Goal: Information Seeking & Learning: Learn about a topic

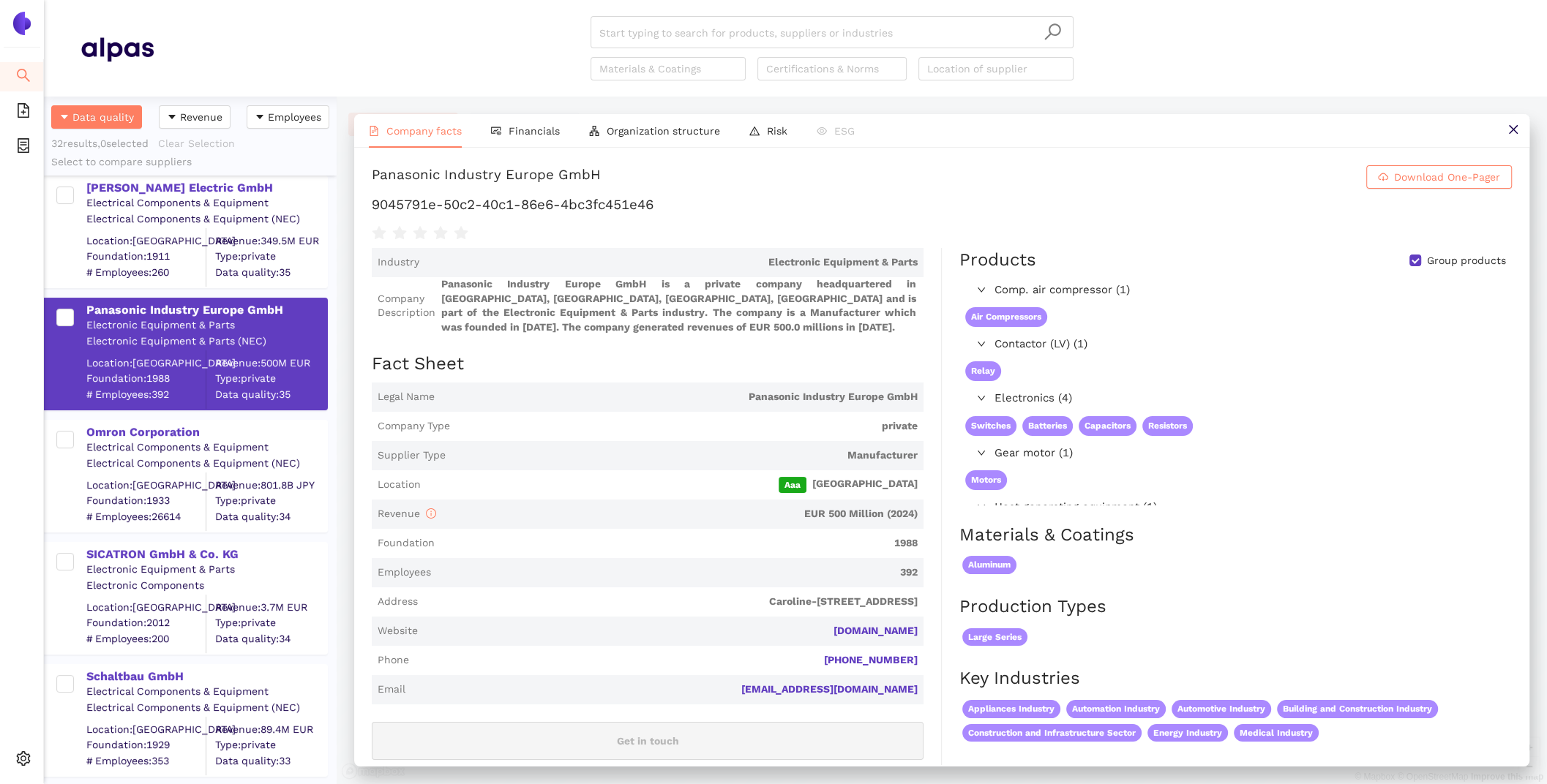
scroll to position [131, 0]
click at [604, 402] on span "Panasonic Industry Europe GmbH" at bounding box center [679, 397] width 477 height 14
click at [14, 762] on div "Settings" at bounding box center [22, 761] width 44 height 30
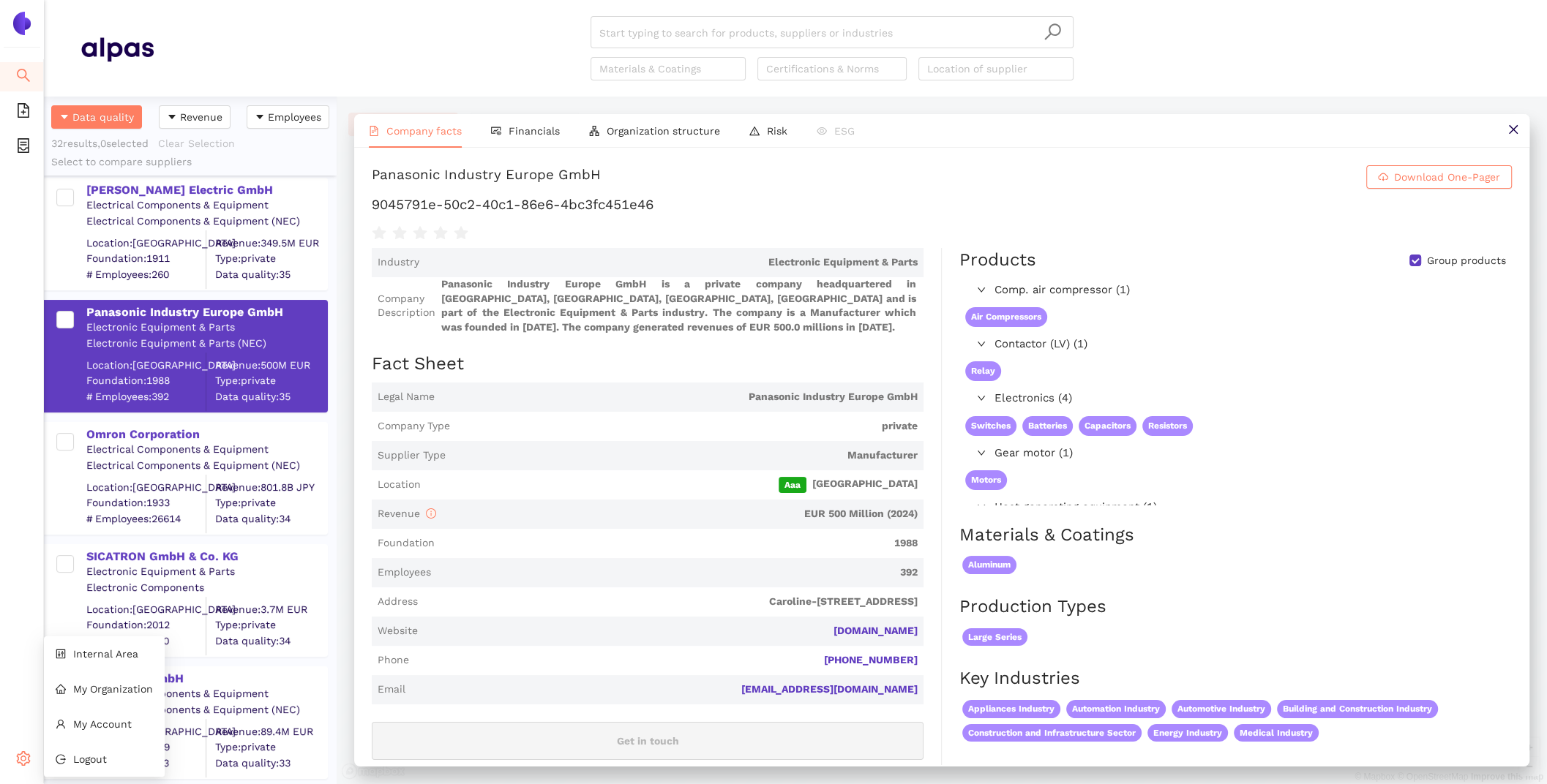
click at [118, 637] on ul "Internal Area My Organization My Account Logout" at bounding box center [104, 706] width 121 height 140
click at [119, 647] on li "Internal Area" at bounding box center [104, 653] width 121 height 30
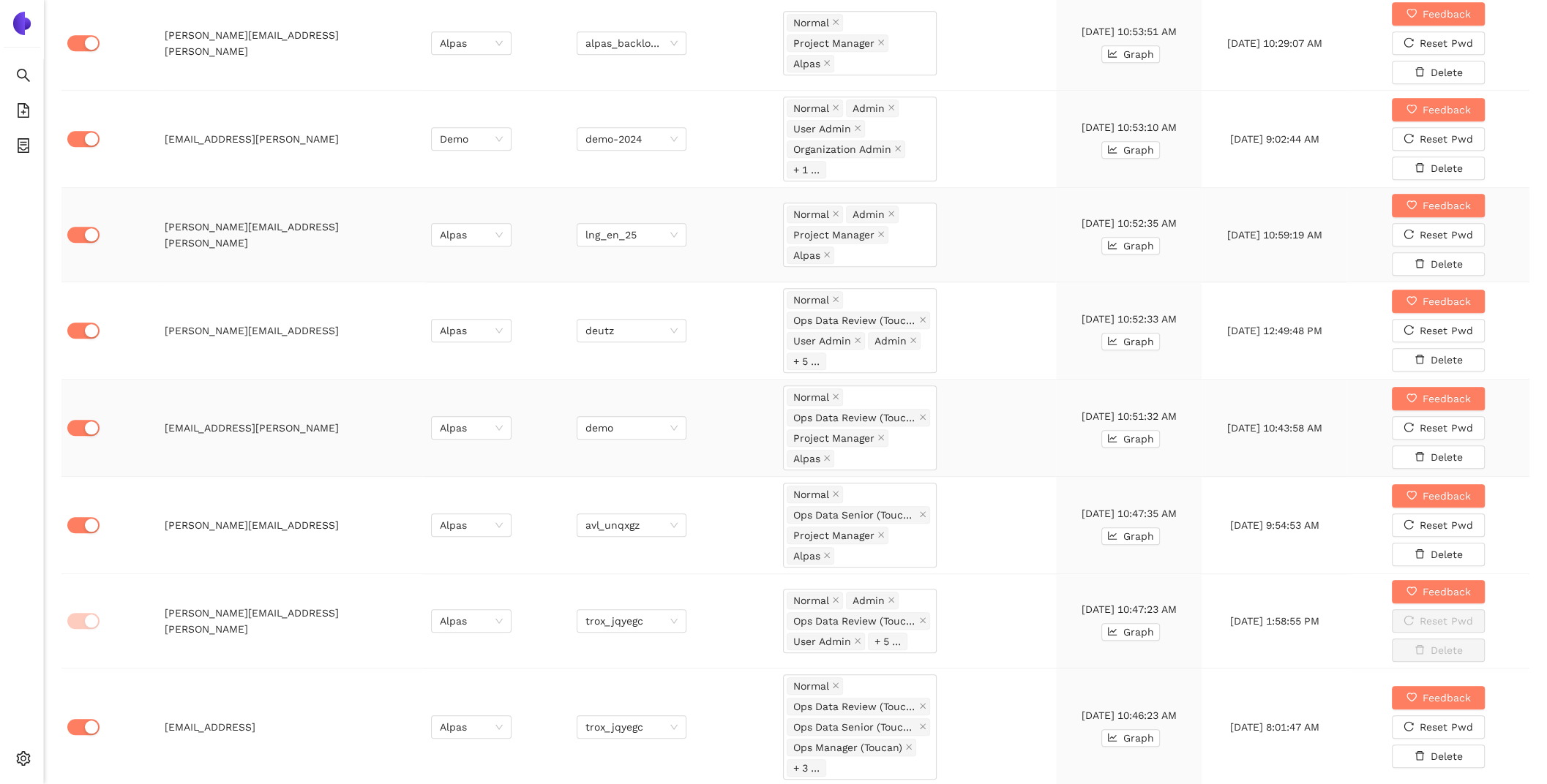
scroll to position [1272, 0]
click at [921, 415] on icon "close" at bounding box center [922, 418] width 7 height 7
click at [921, 409] on div "Normal Project Manager Alpas" at bounding box center [860, 428] width 147 height 62
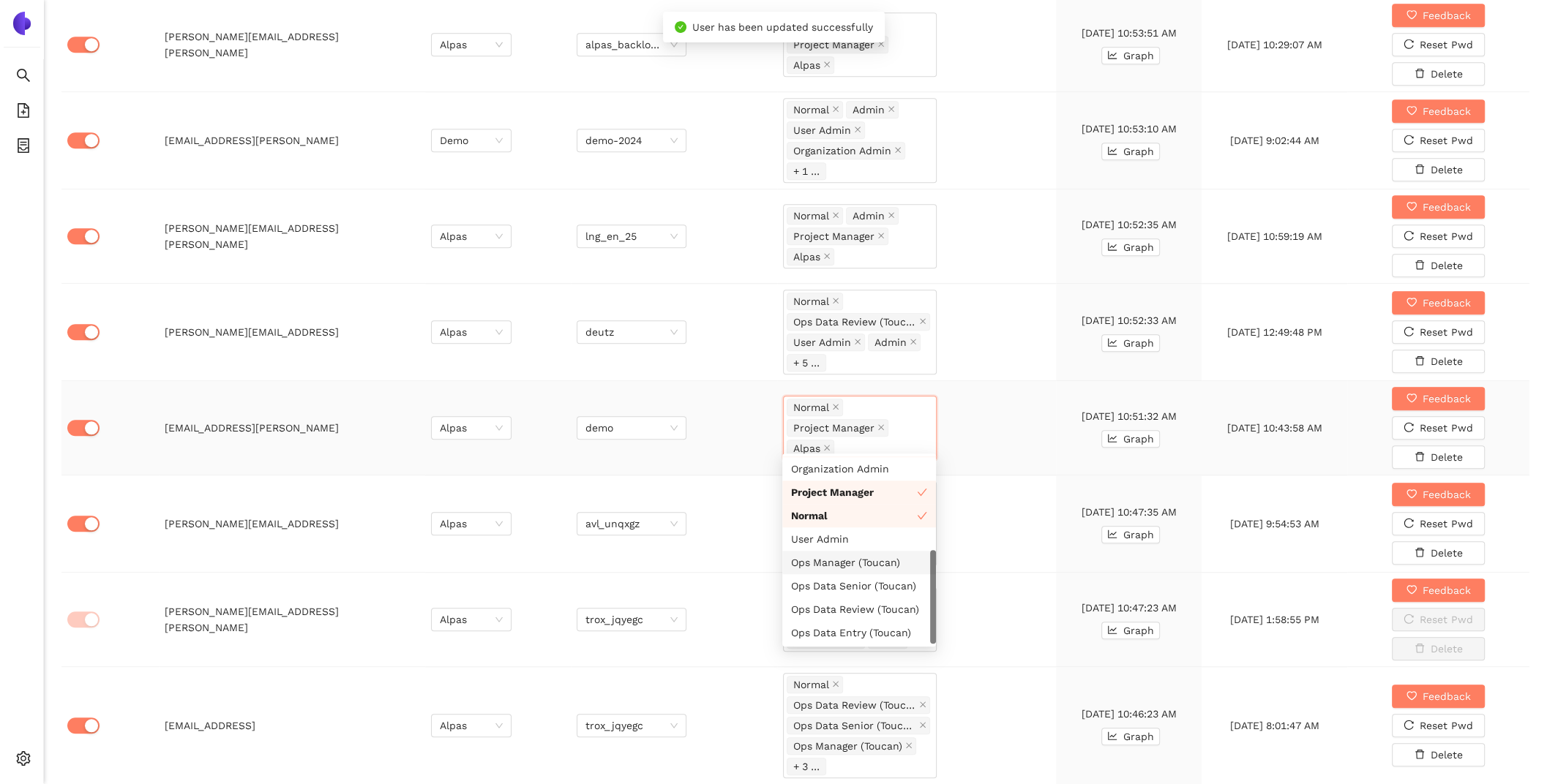
scroll to position [46, 0]
click at [872, 631] on div "Ops Data Entry (Toucan)" at bounding box center [859, 633] width 136 height 16
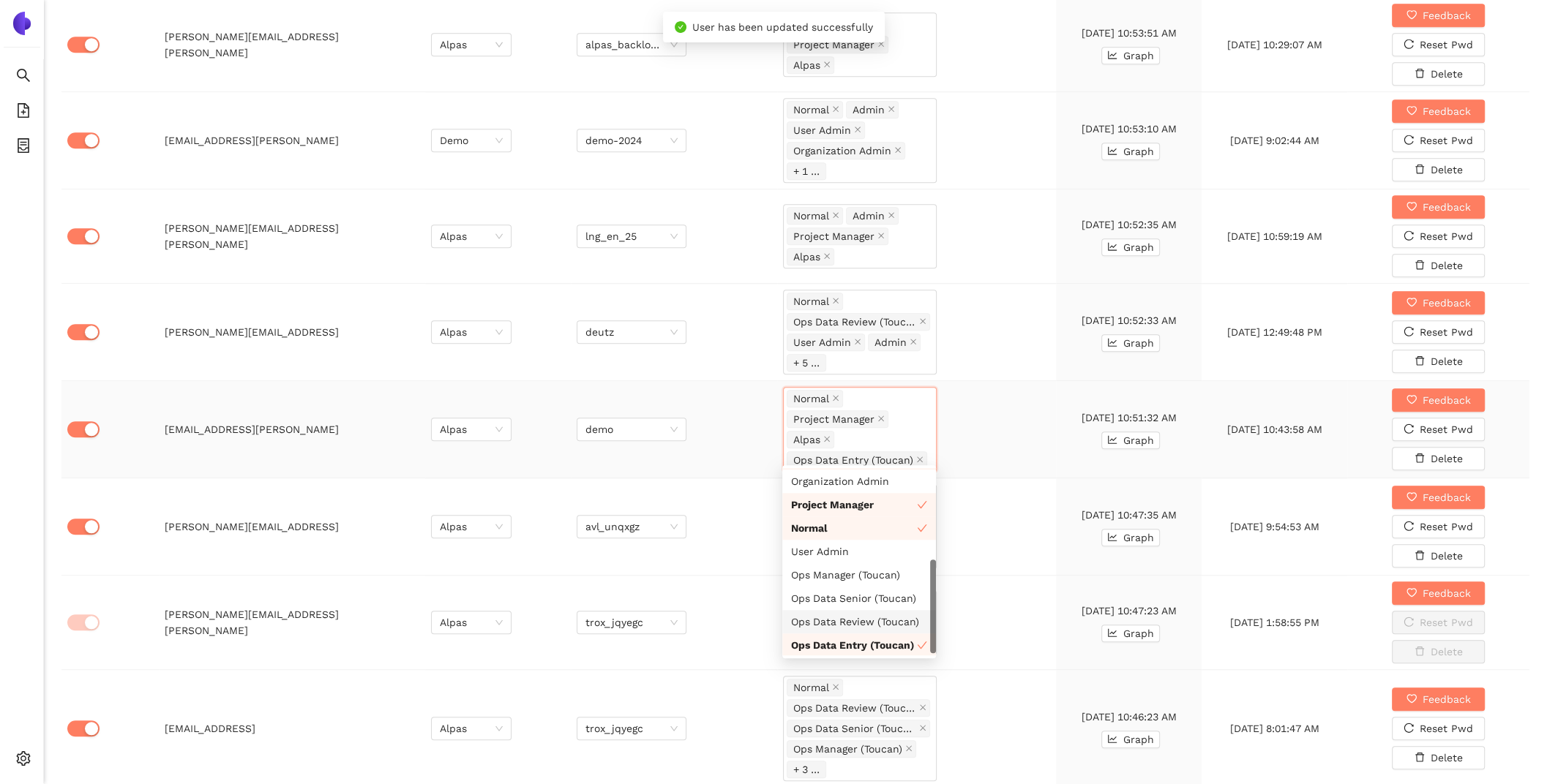
click at [852, 599] on div "Ops Data Senior (Toucan)" at bounding box center [859, 598] width 136 height 16
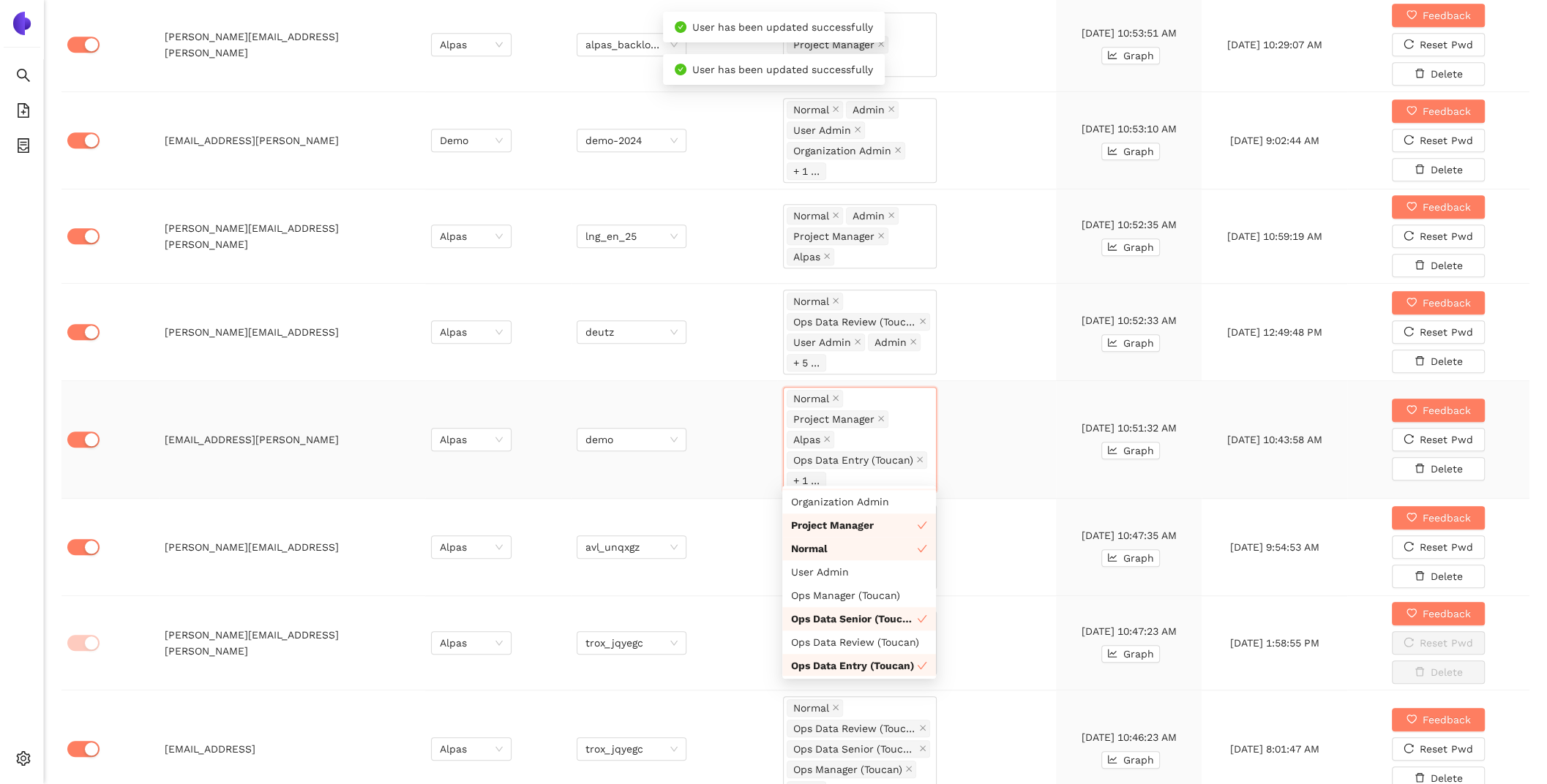
click at [917, 665] on icon "check" at bounding box center [922, 665] width 10 height 10
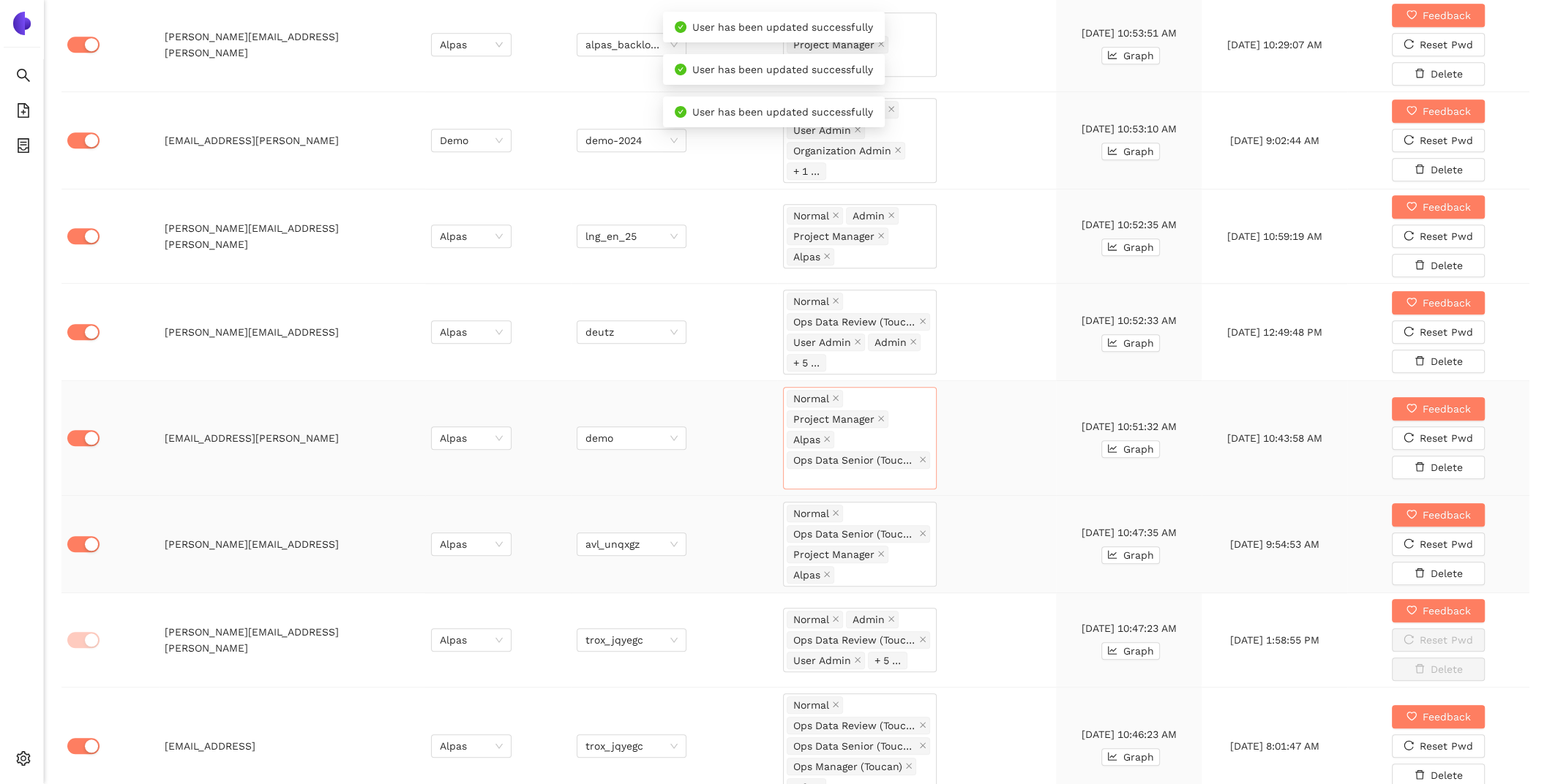
click at [1017, 557] on td "Normal Ops Data Senior (Toucan) Project Manager Alpas" at bounding box center [917, 544] width 279 height 97
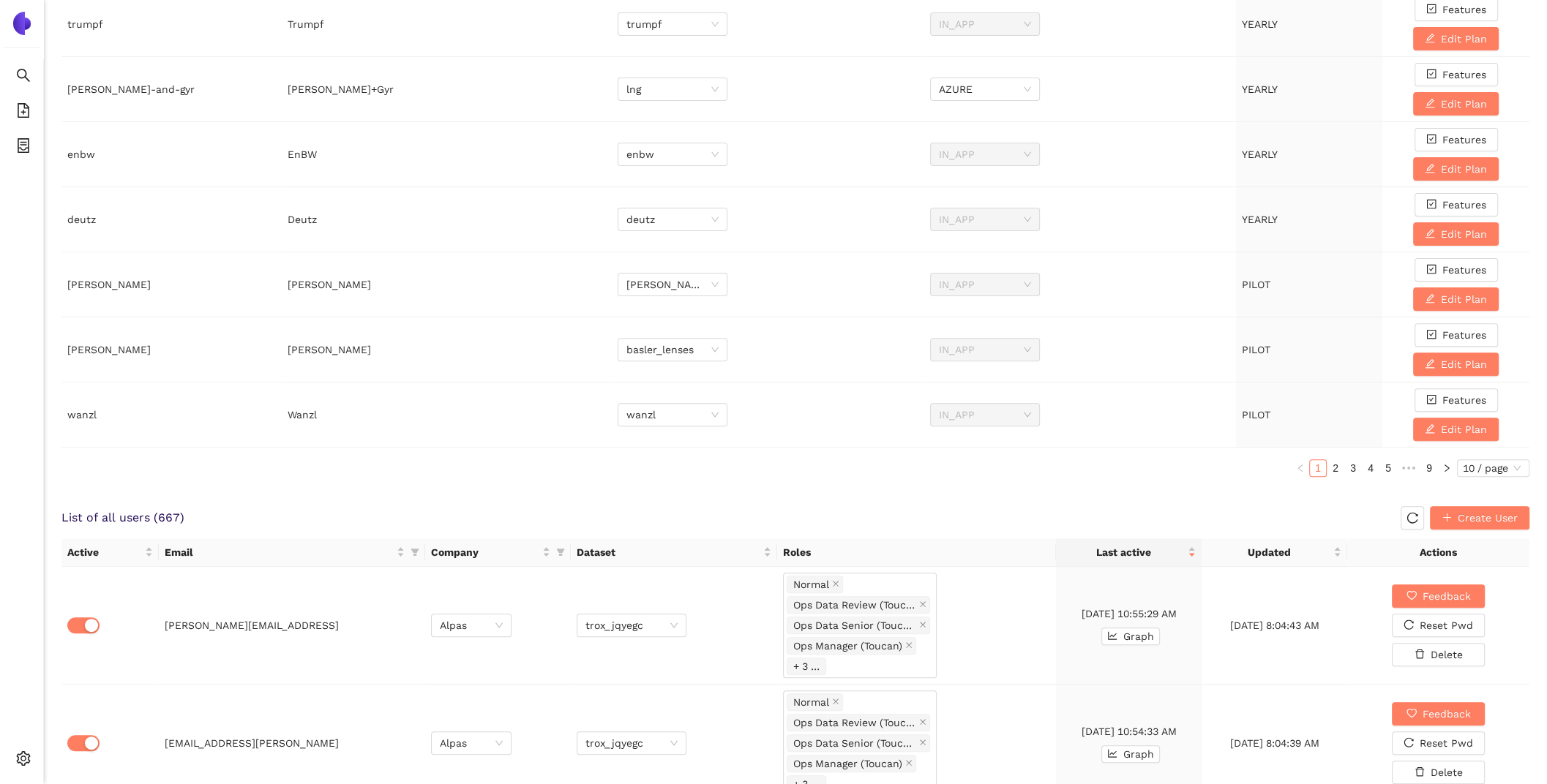
scroll to position [0, 0]
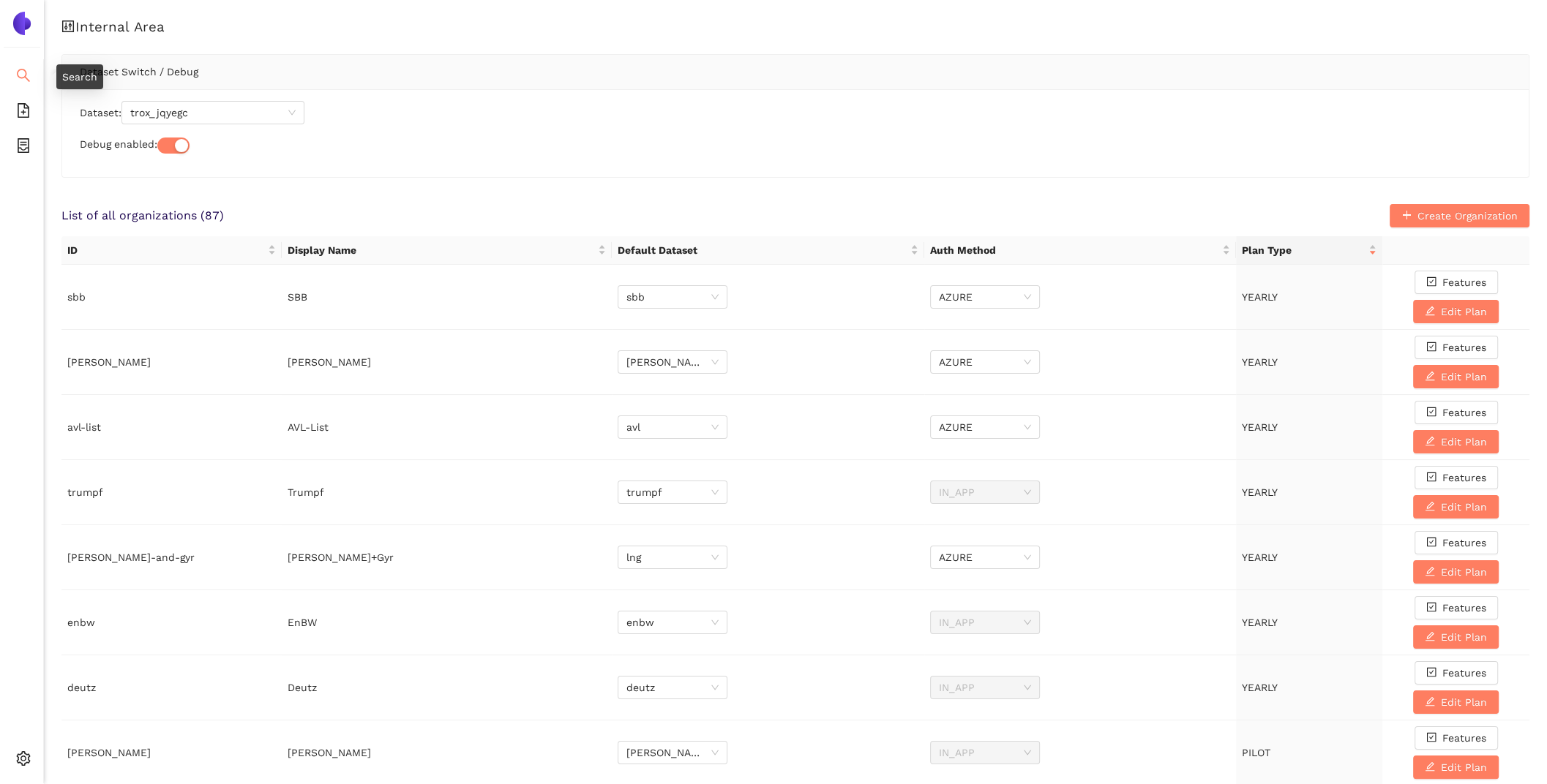
click at [21, 64] on span "search" at bounding box center [23, 78] width 14 height 30
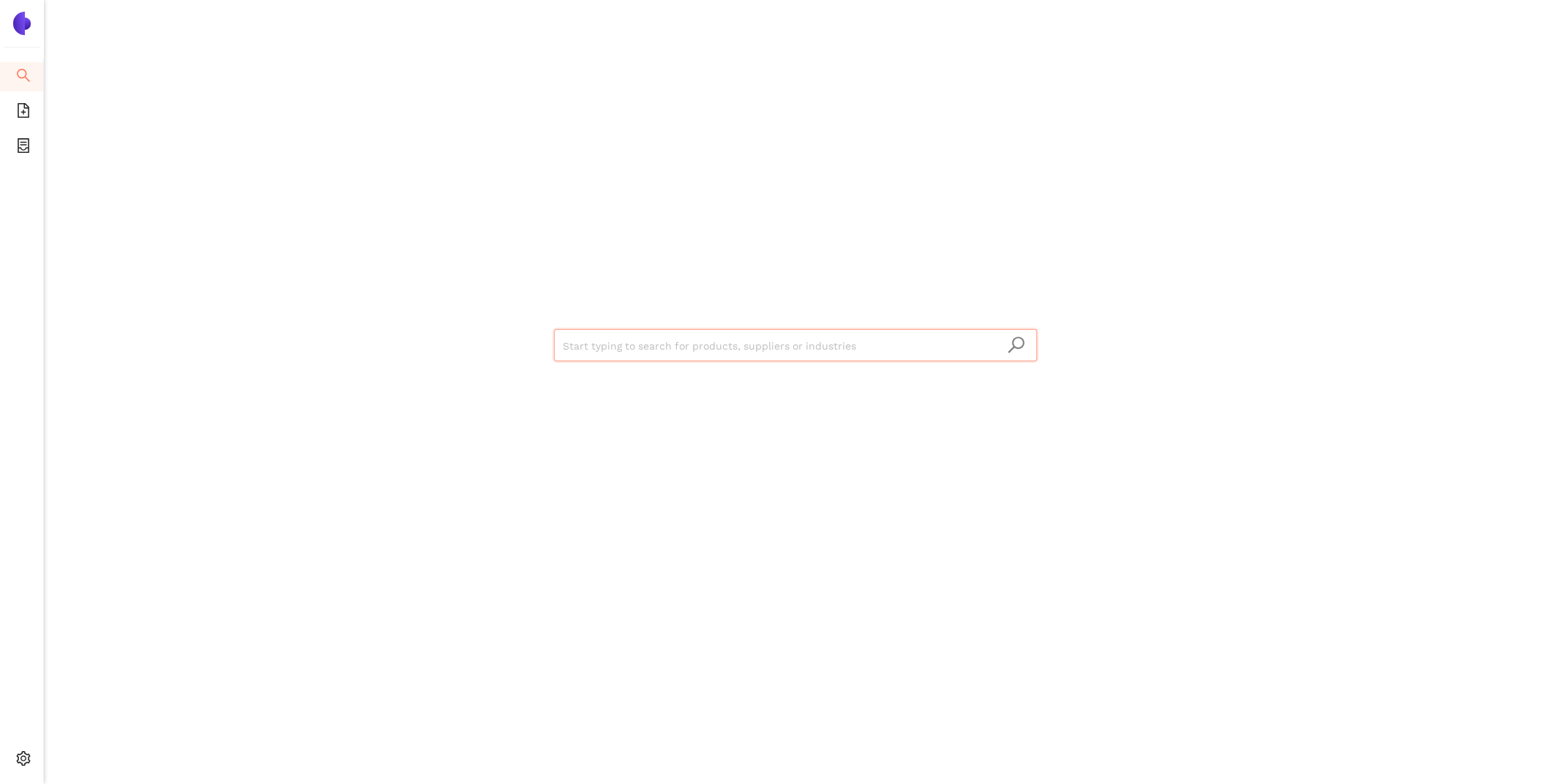
click at [765, 349] on input "search" at bounding box center [795, 346] width 465 height 32
click at [23, 754] on icon "setting" at bounding box center [23, 758] width 14 height 14
click at [79, 650] on span "Internal Area" at bounding box center [105, 653] width 65 height 12
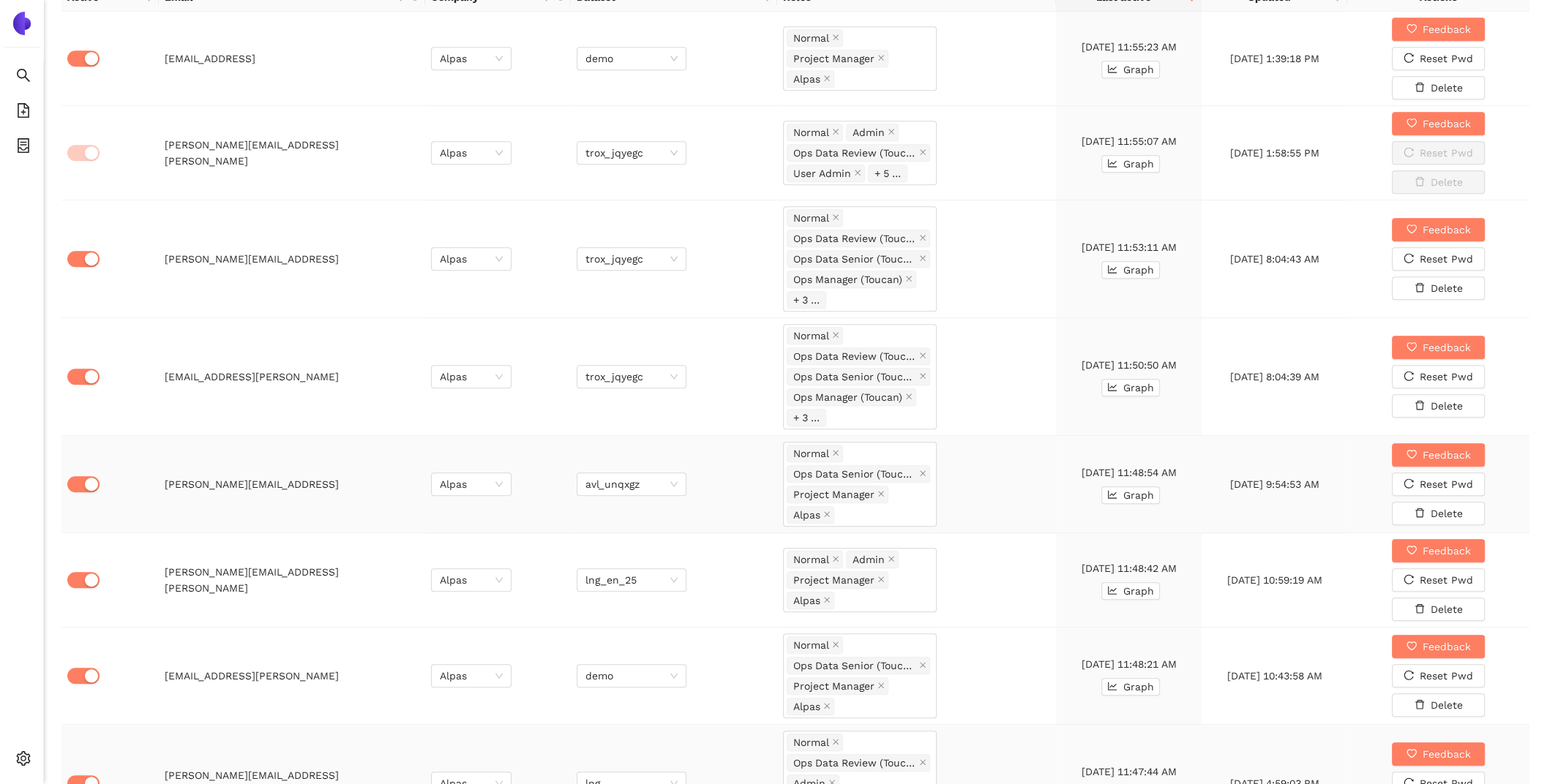
scroll to position [1006, 0]
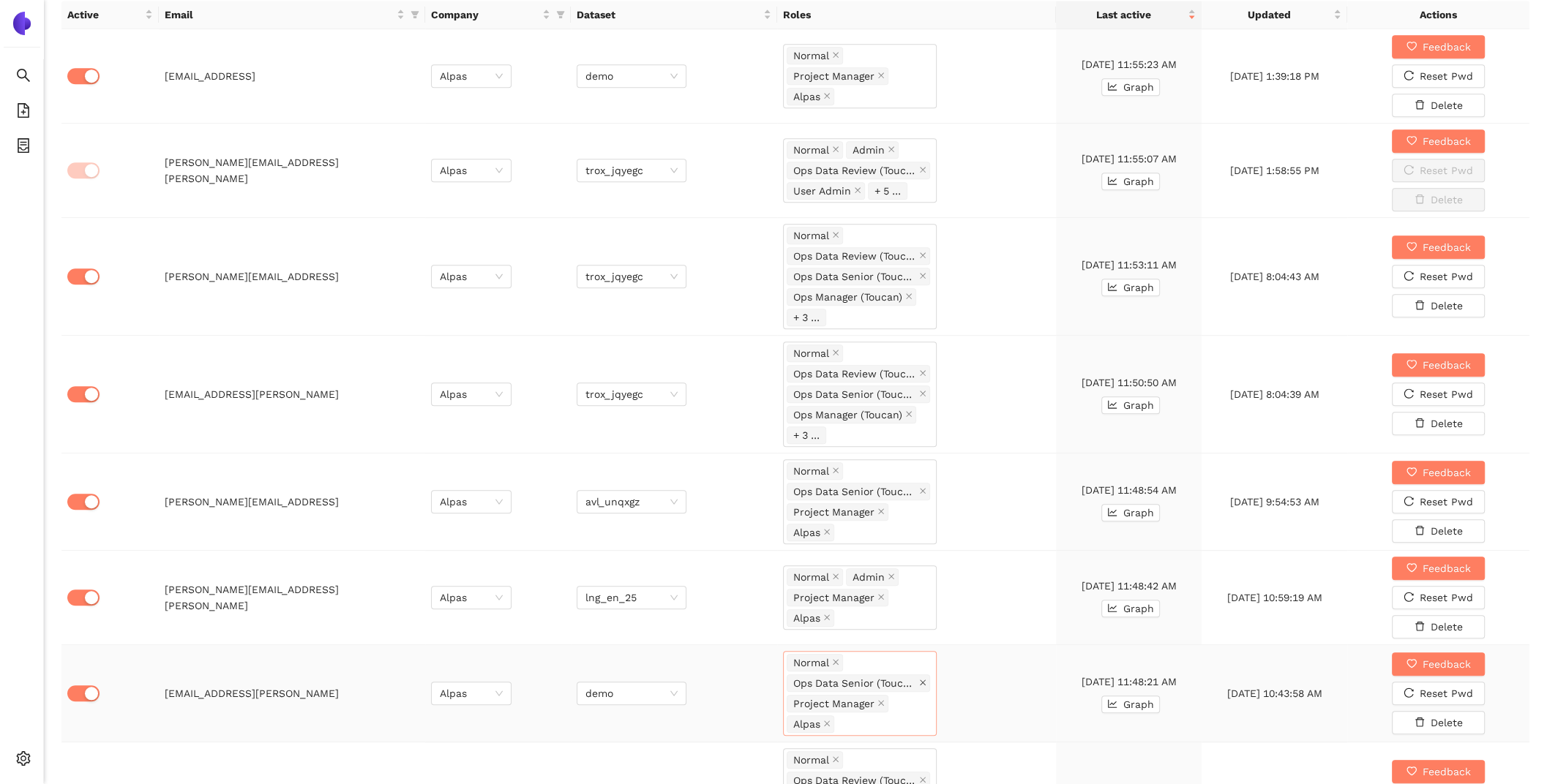
click at [920, 679] on icon "close" at bounding box center [922, 682] width 7 height 7
click at [918, 670] on div "Normal Project Manager Alpas" at bounding box center [852, 692] width 131 height 62
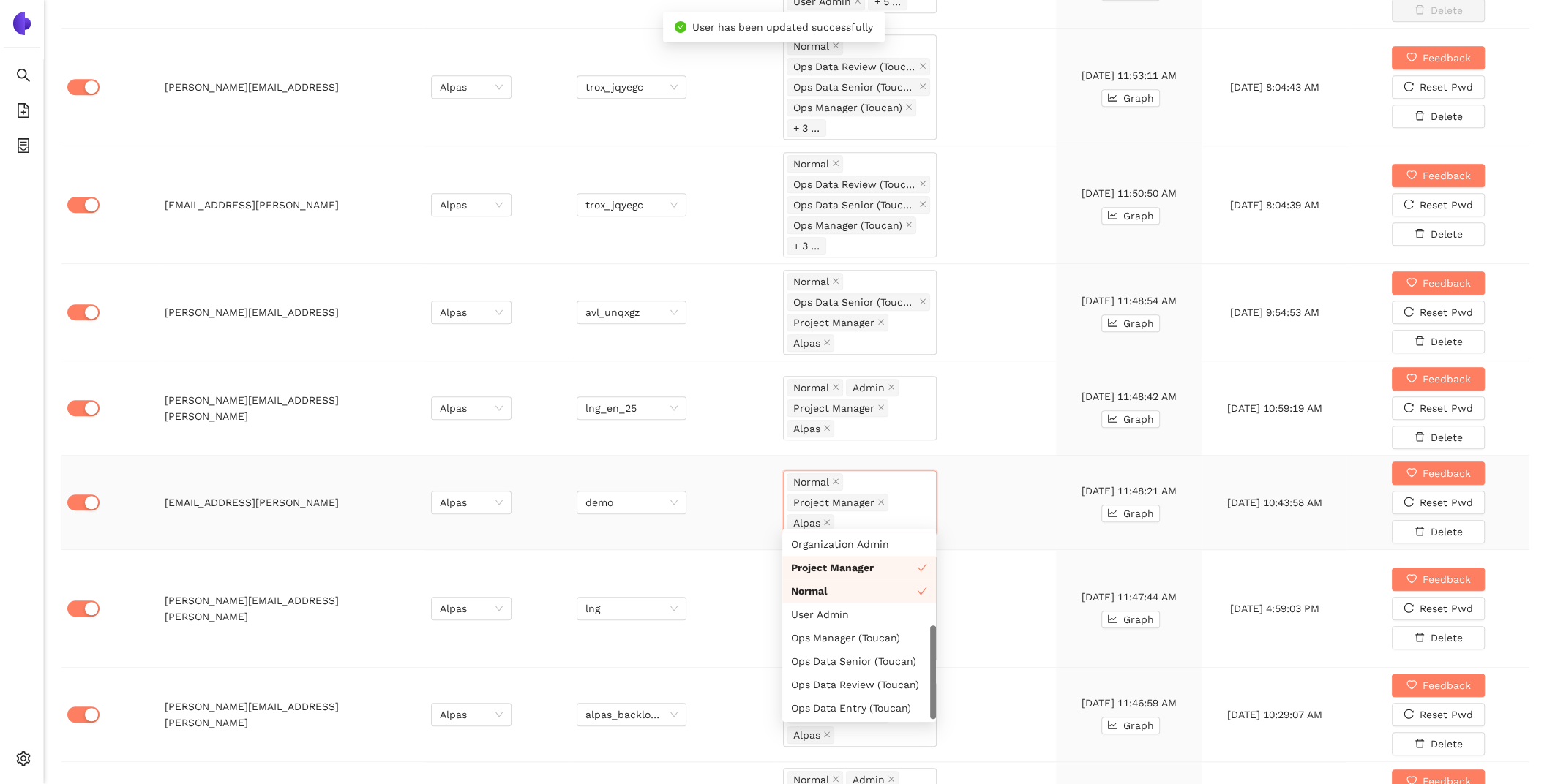
scroll to position [1233, 0]
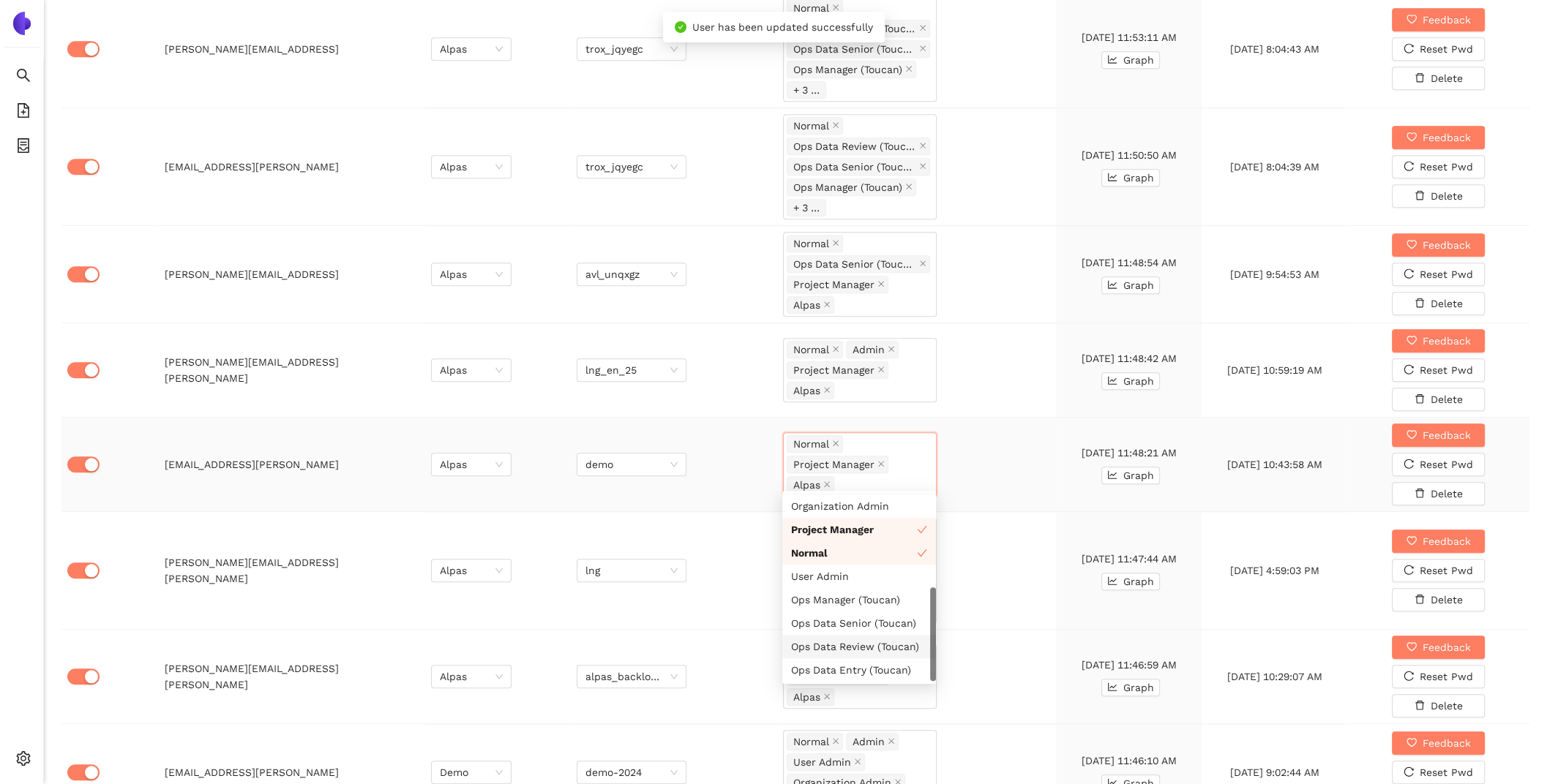
click at [868, 639] on div "Ops Data Review (Toucan)" at bounding box center [859, 646] width 136 height 16
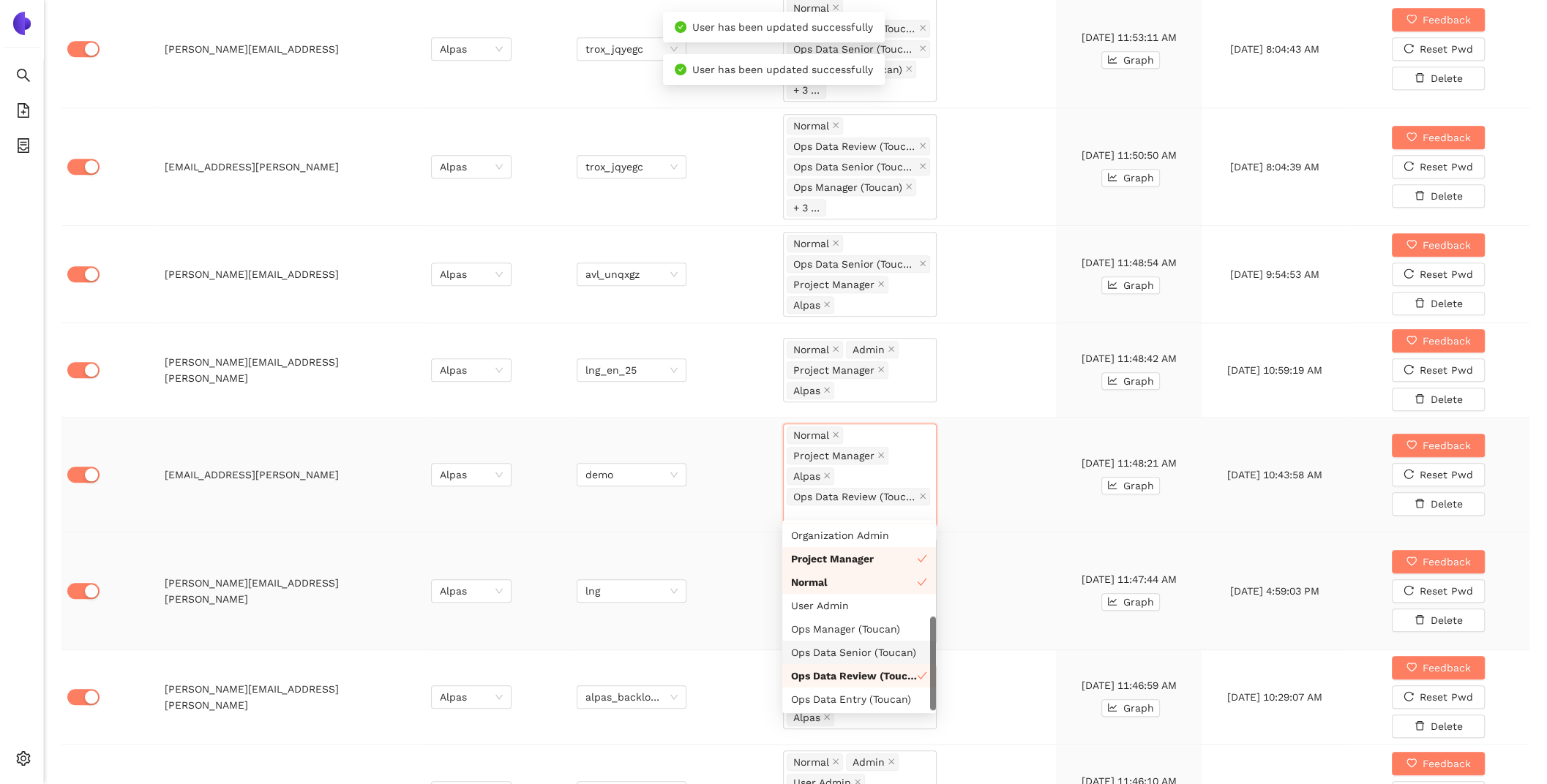
click at [1017, 637] on td "Normal Ops Data Review (Toucan) Admin Ops Data Senior (Toucan) + 4 ..." at bounding box center [917, 591] width 279 height 118
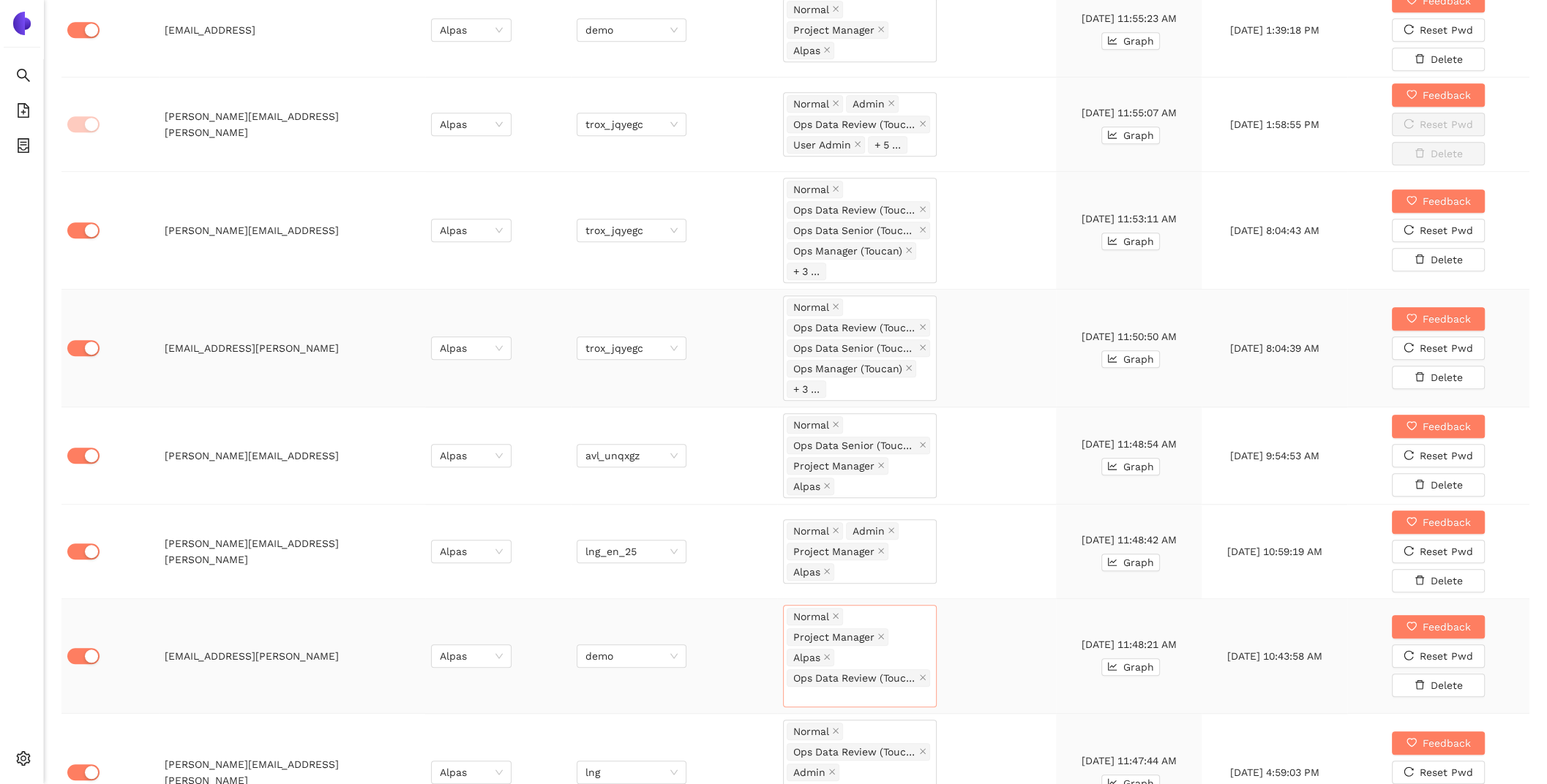
scroll to position [0, 0]
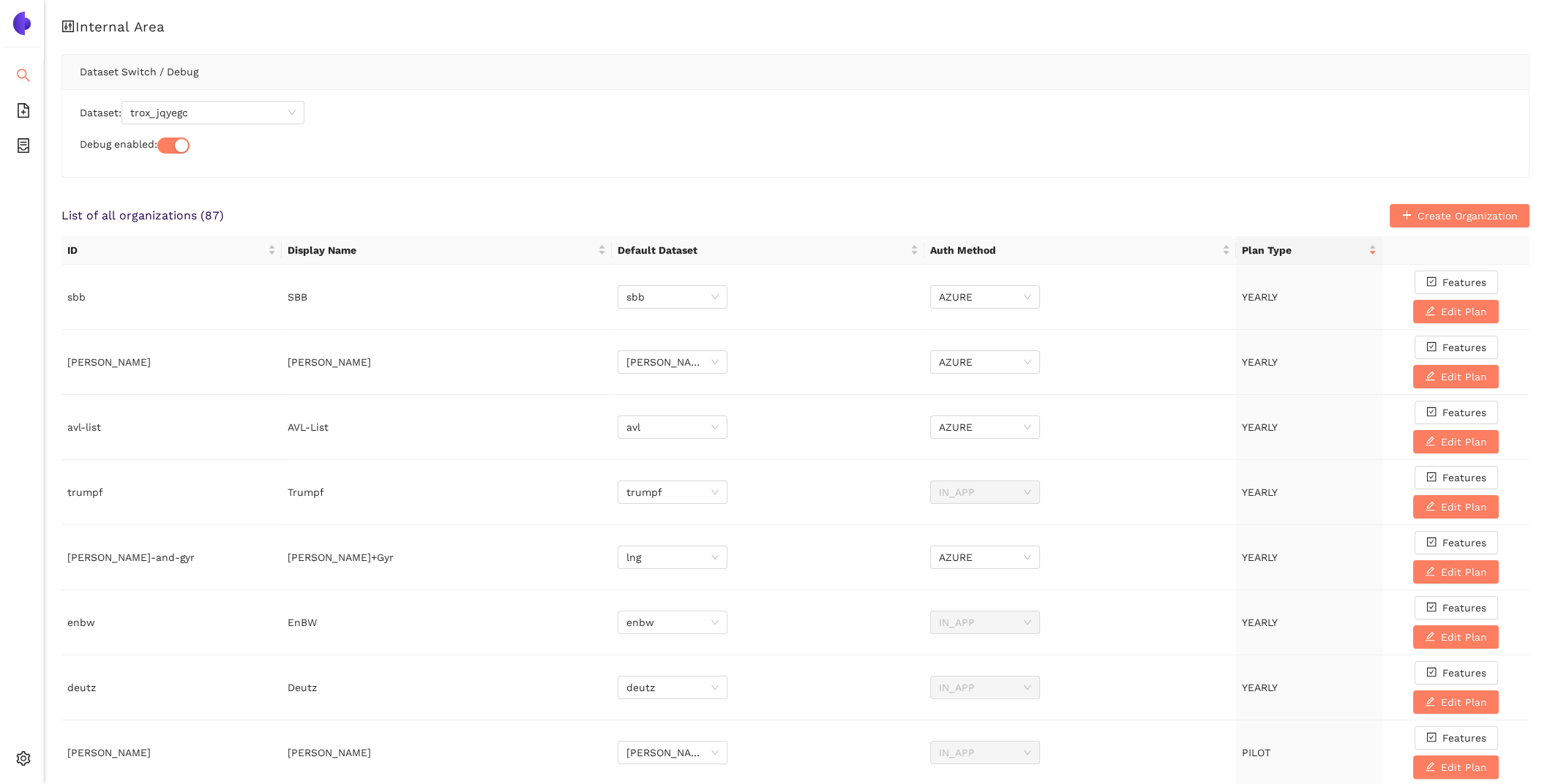
click at [25, 78] on icon "search" at bounding box center [23, 75] width 14 height 14
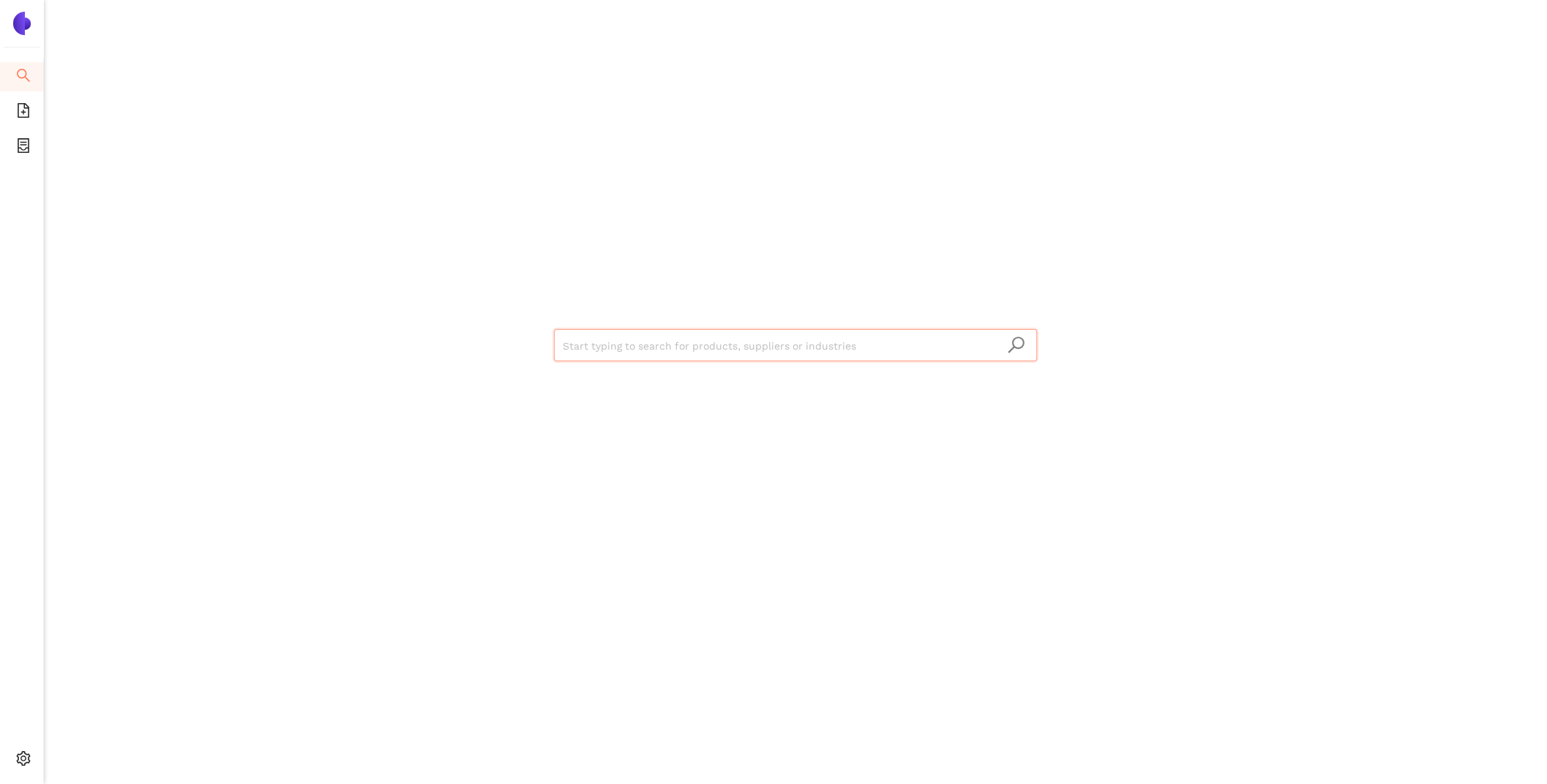
click at [635, 344] on input "search" at bounding box center [795, 346] width 465 height 32
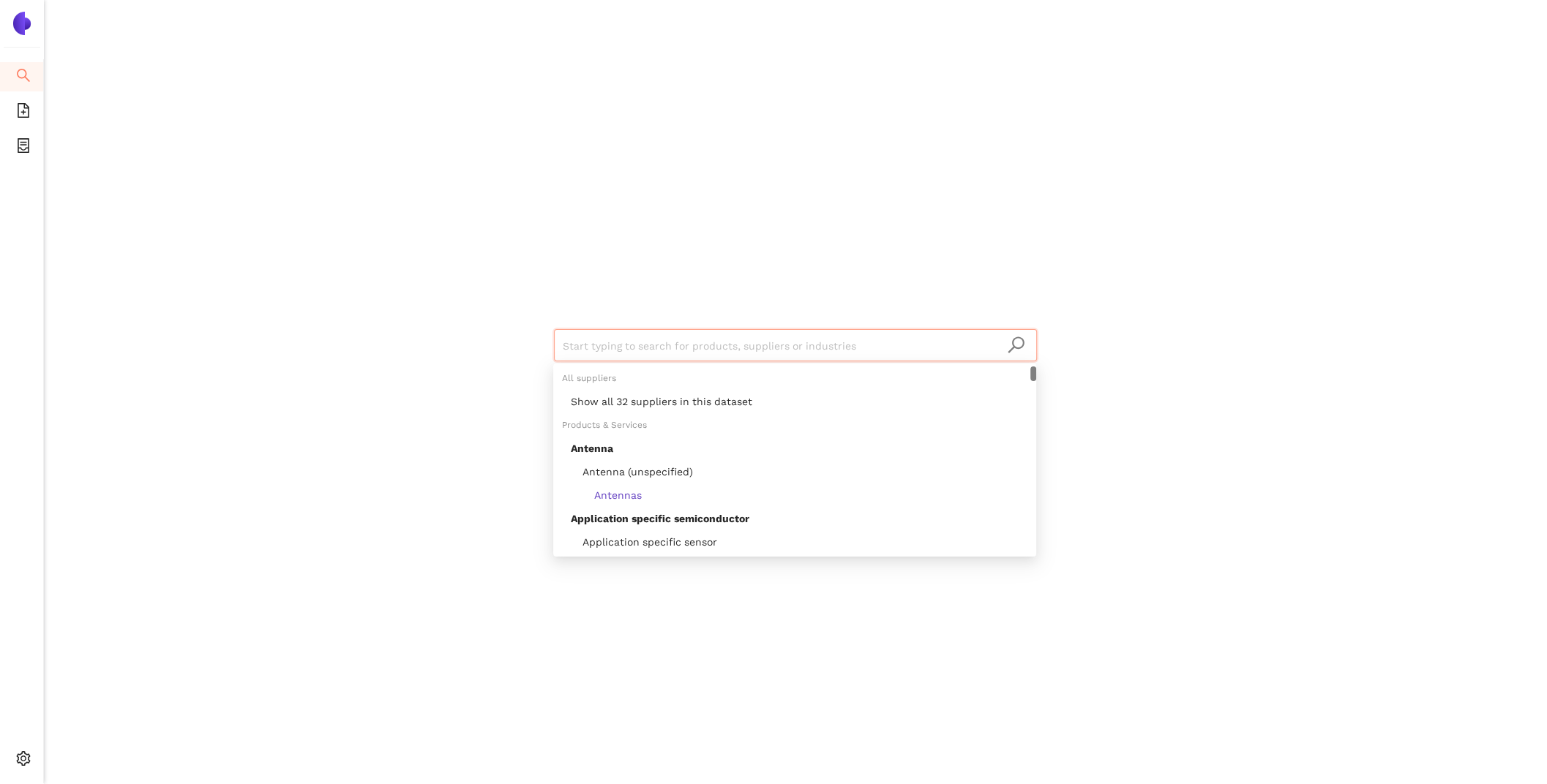
click at [696, 406] on div "Show all 32 suppliers in this dataset" at bounding box center [800, 401] width 457 height 16
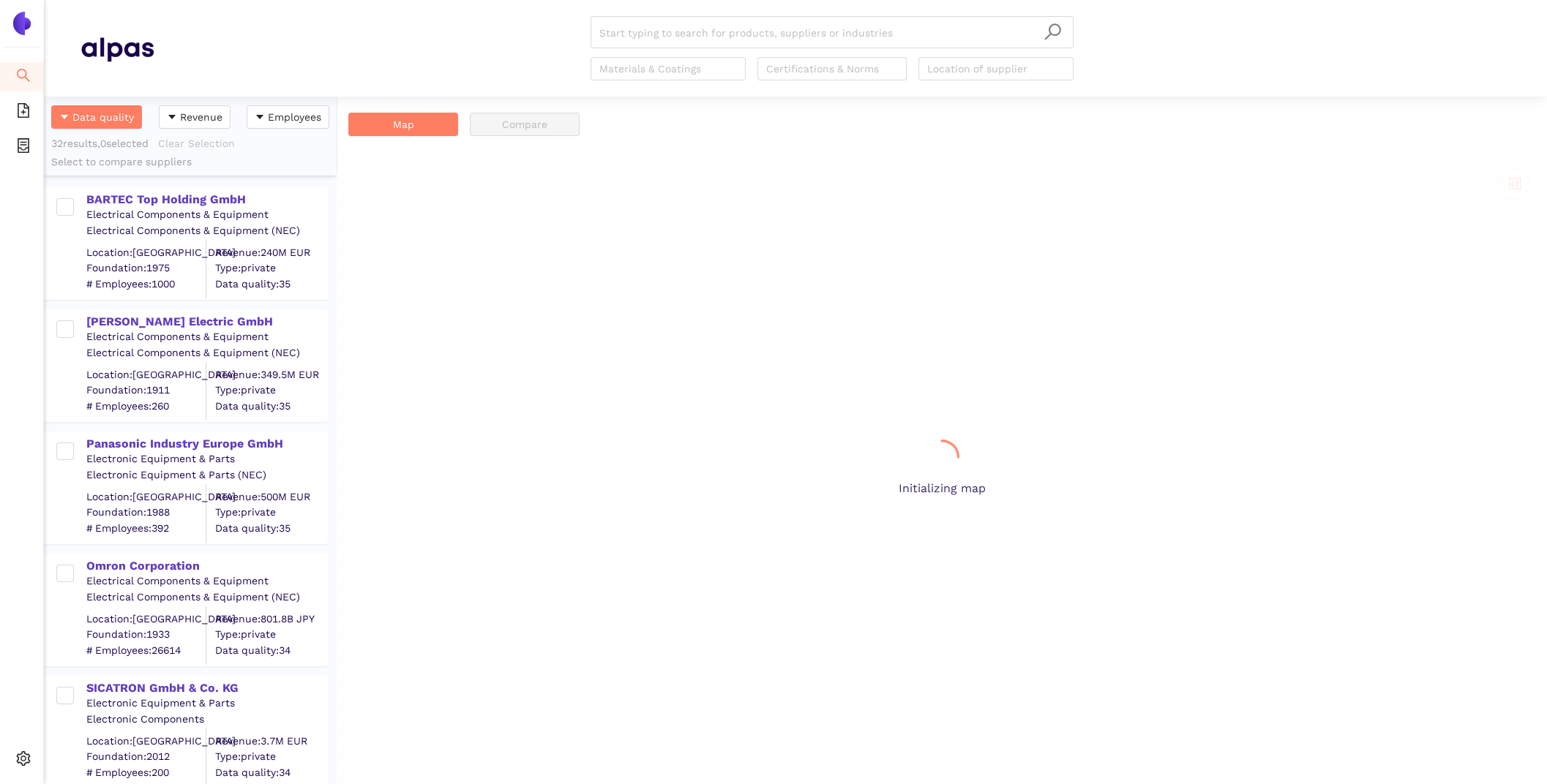
scroll to position [0, 1]
click at [202, 191] on div "BARTEC Top Holding GmbH" at bounding box center [207, 199] width 240 height 19
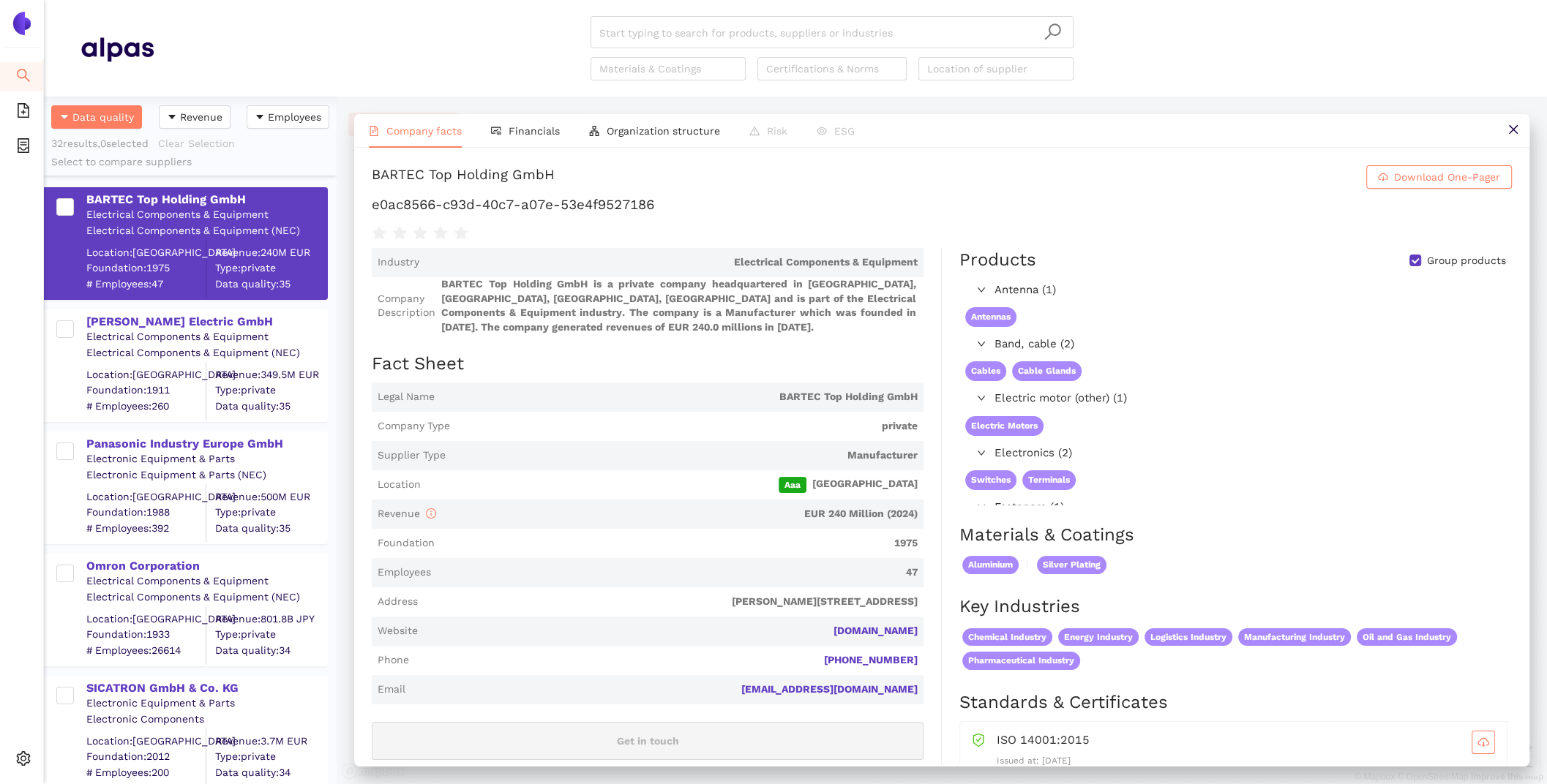
click at [1170, 541] on h2 "Materials & Coatings" at bounding box center [1236, 535] width 553 height 25
